Goal: Task Accomplishment & Management: Manage account settings

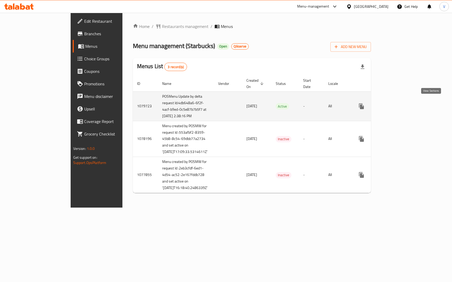
click at [402, 103] on icon "enhanced table" at bounding box center [399, 106] width 6 height 6
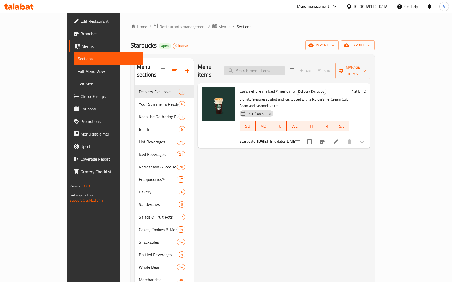
click at [282, 68] on input "search" at bounding box center [255, 70] width 62 height 9
paste input "Whole Bean Coffee [GEOGRAPHIC_DATA] Antigua 250g"
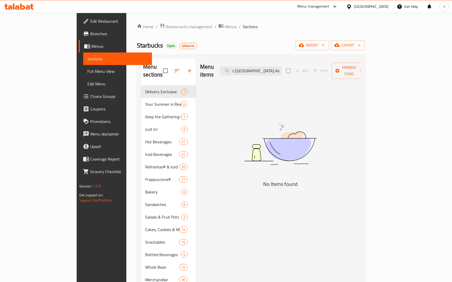
drag, startPoint x: 301, startPoint y: 67, endPoint x: 339, endPoint y: 66, distance: 37.7
click at [339, 66] on div "Menu items Whole Bean Coffee [GEOGRAPHIC_DATA] Antigua 250g Add Sort Manage ite…" at bounding box center [280, 71] width 161 height 25
type input "Whole Bean Coffee [GEOGRAPHIC_DATA]"
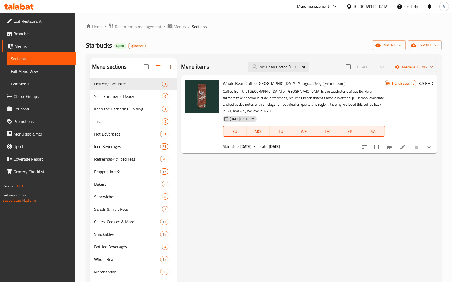
scroll to position [0, 0]
click at [142, 26] on span "Restaurants management" at bounding box center [138, 27] width 47 height 6
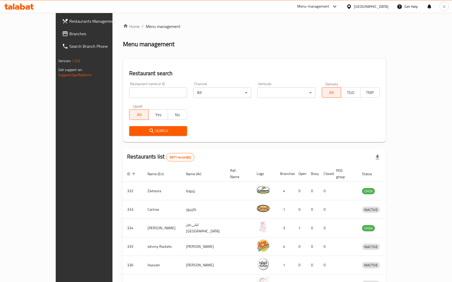
click at [125, 94] on div "Home / Menu management Menu management Restaurant search Restaurant name or ID …" at bounding box center [254, 204] width 263 height 362
click at [129, 92] on input "search" at bounding box center [158, 93] width 58 height 10
type input "657026"
click button "Search" at bounding box center [158, 131] width 58 height 10
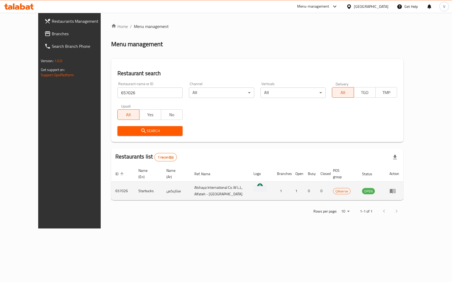
click at [273, 191] on td "enhanced table" at bounding box center [261, 191] width 24 height 19
click at [395, 189] on icon "enhanced table" at bounding box center [393, 191] width 6 height 4
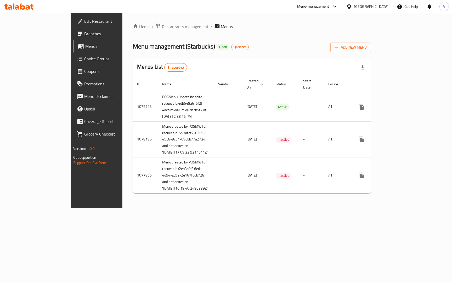
click at [84, 33] on span "Branches" at bounding box center [113, 34] width 58 height 6
click at [85, 47] on span "Menus" at bounding box center [113, 46] width 57 height 6
click at [84, 35] on span "Branches" at bounding box center [113, 34] width 58 height 6
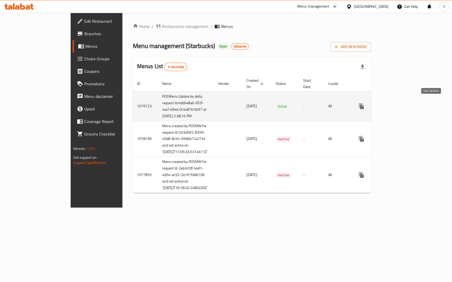
click at [401, 104] on icon "enhanced table" at bounding box center [399, 106] width 5 height 5
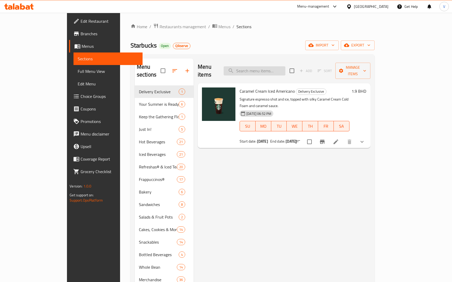
click at [265, 68] on input "search" at bounding box center [255, 70] width 62 height 9
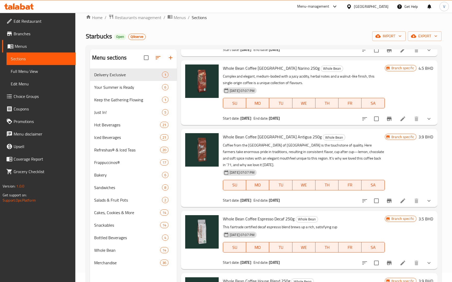
scroll to position [18, 0]
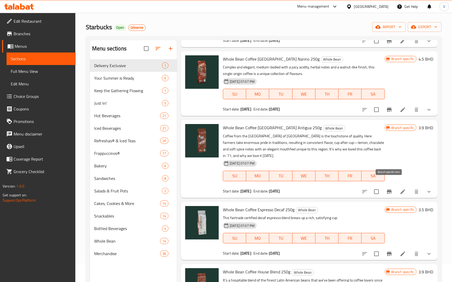
type input "whole bean"
click at [388, 190] on icon "Branch-specific-item" at bounding box center [389, 192] width 5 height 4
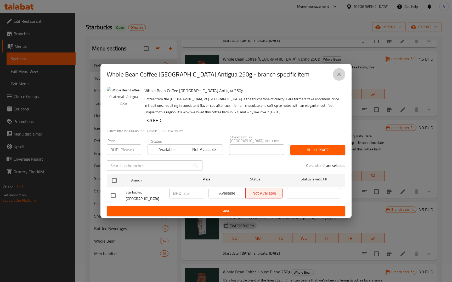
click at [339, 76] on icon "close" at bounding box center [339, 75] width 4 height 4
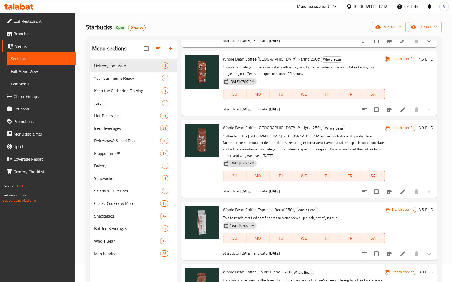
click at [40, 44] on span "Menus" at bounding box center [43, 46] width 57 height 6
